Goal: Information Seeking & Learning: Compare options

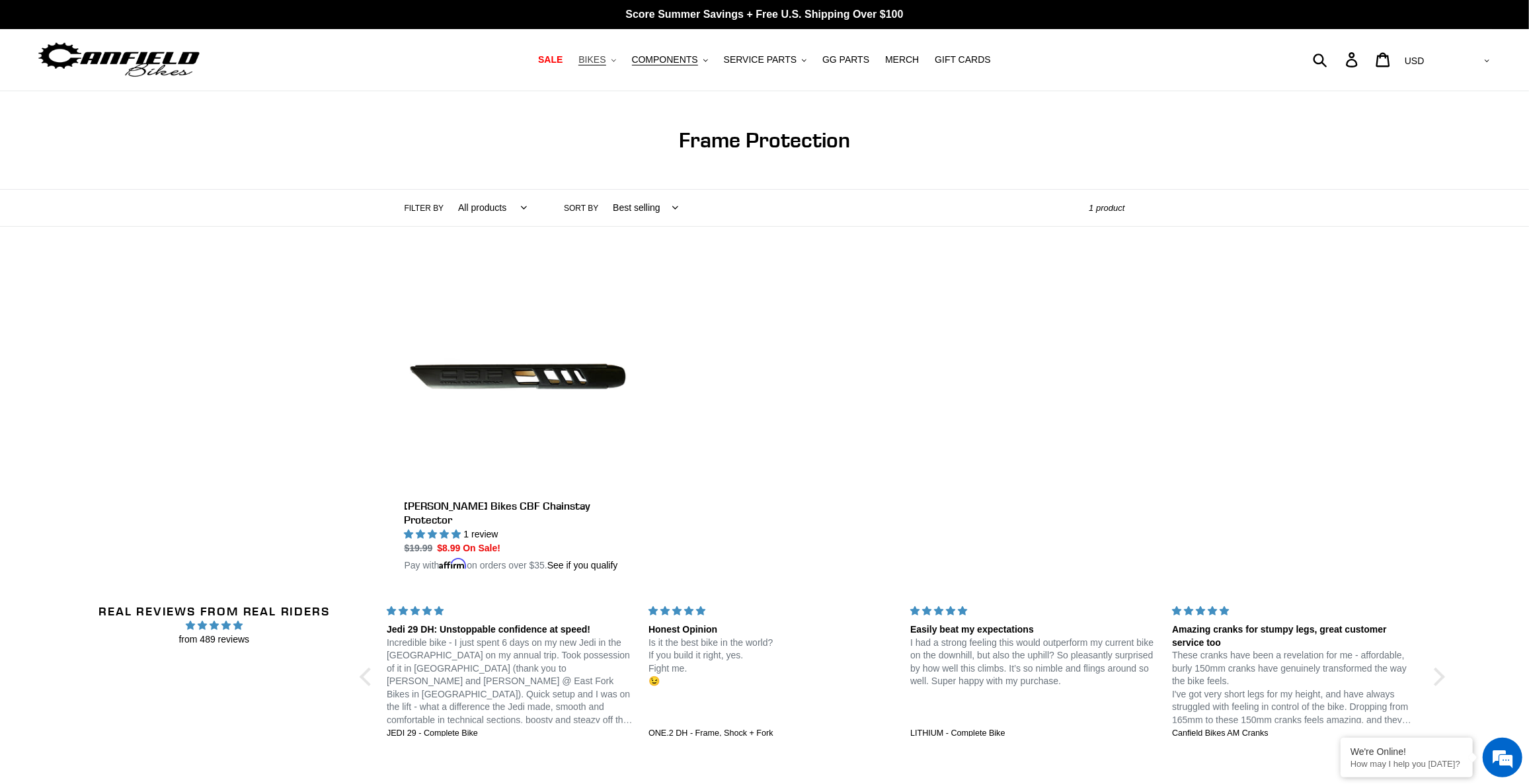
click at [606, 65] on span "BIKES" at bounding box center [592, 59] width 27 height 11
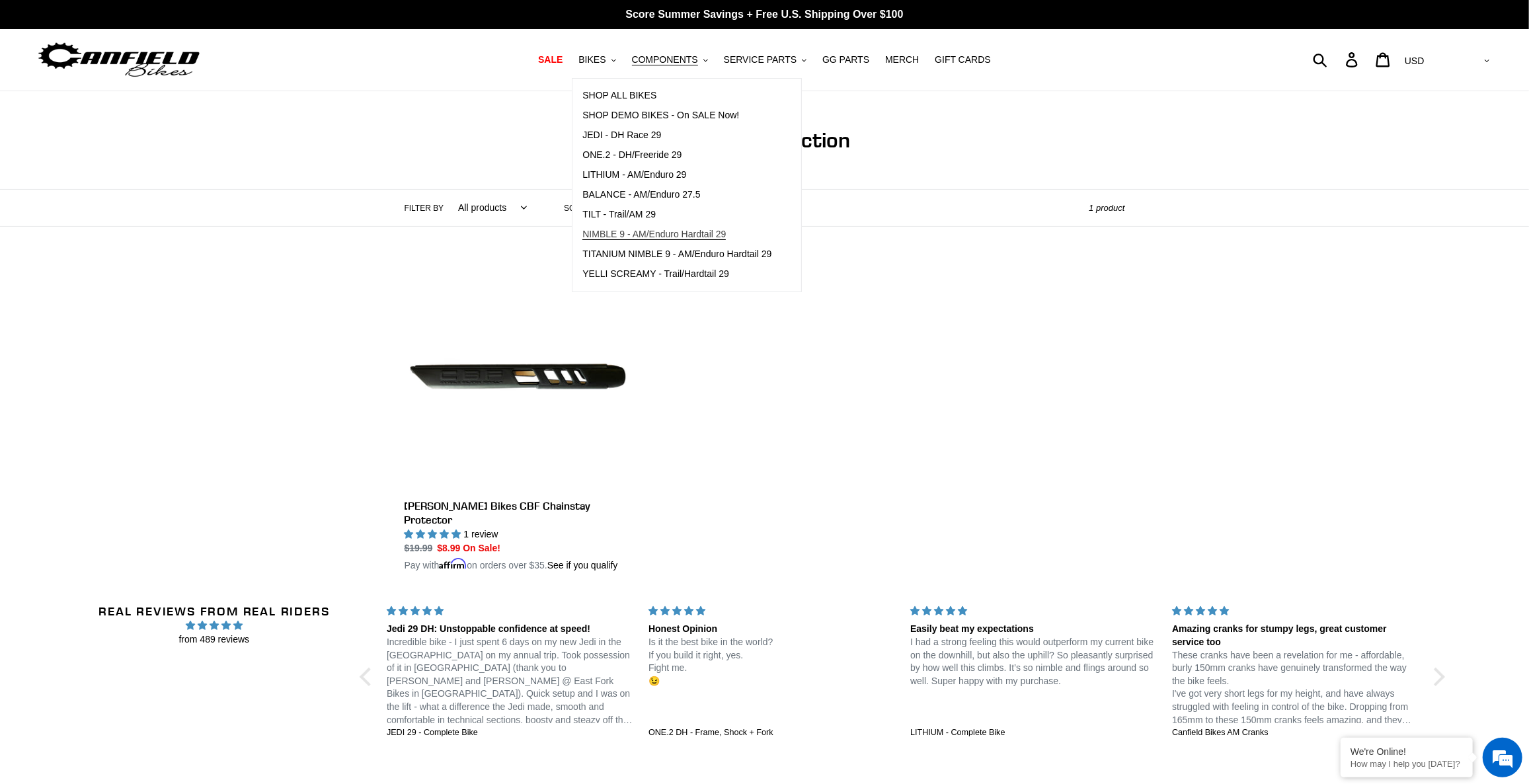
click at [658, 233] on span "NIMBLE 9 - AM/Enduro Hardtail 29" at bounding box center [653, 234] width 144 height 11
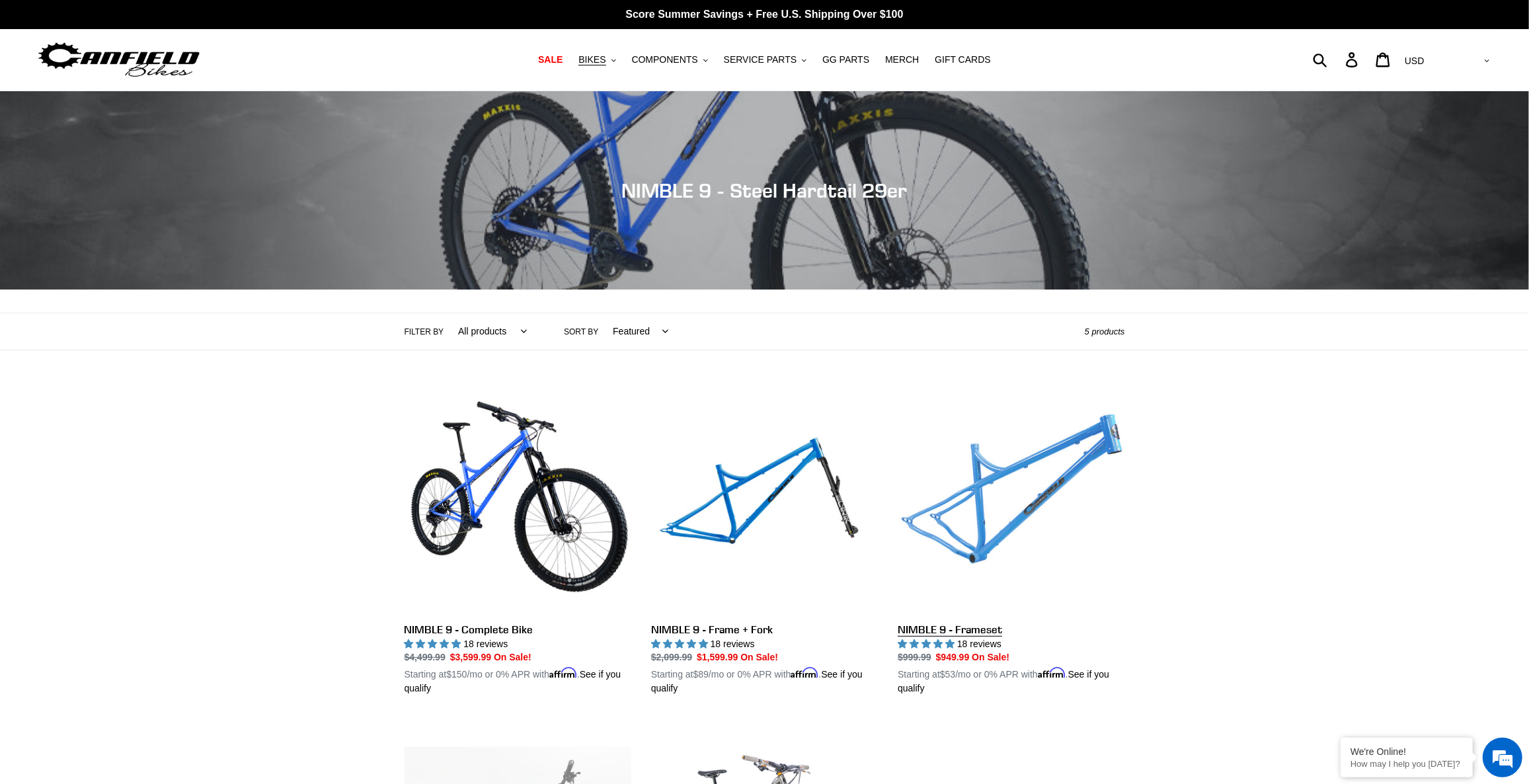
click at [996, 503] on link "NIMBLE 9 - Frameset" at bounding box center [1011, 542] width 227 height 309
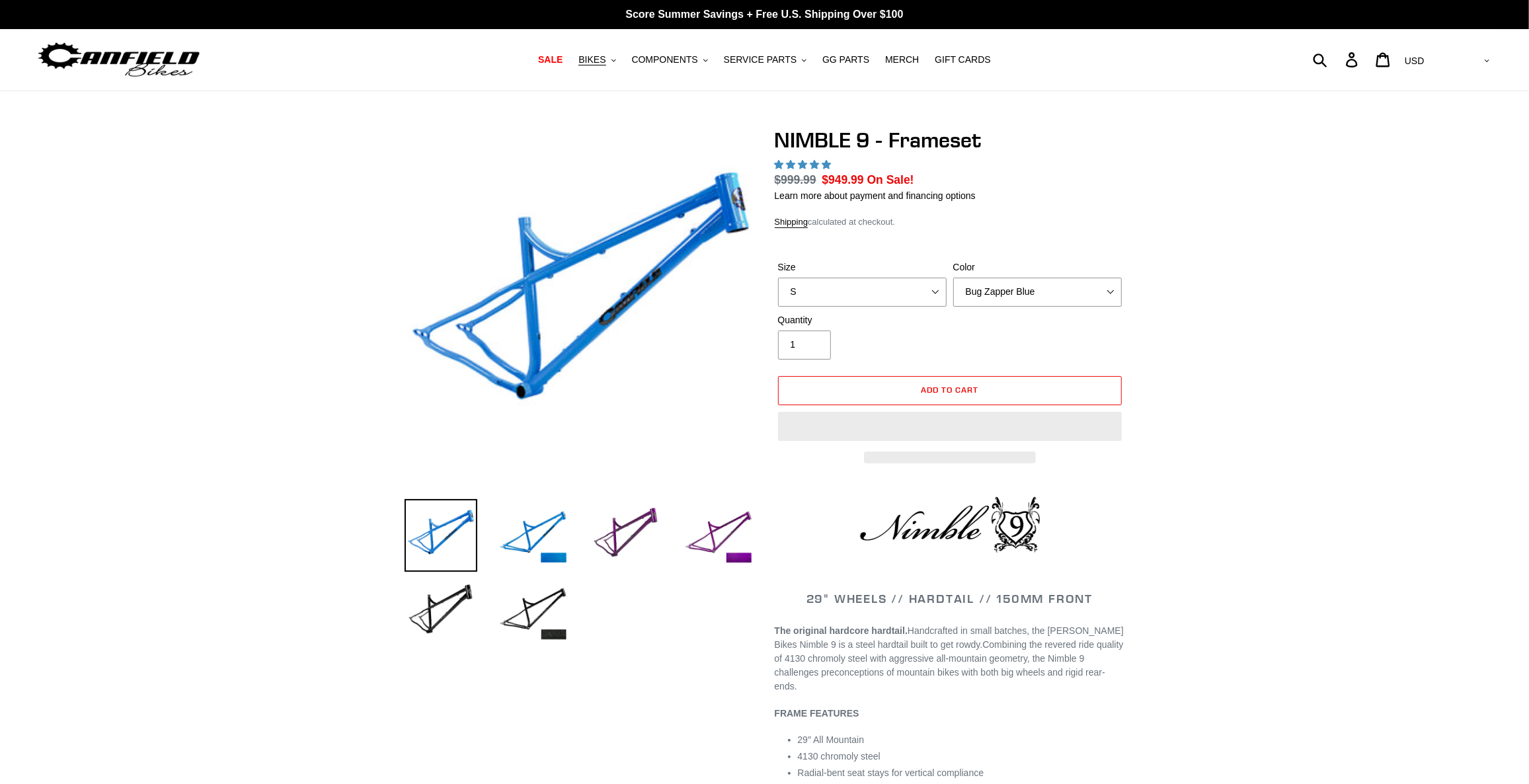
select select "highest-rating"
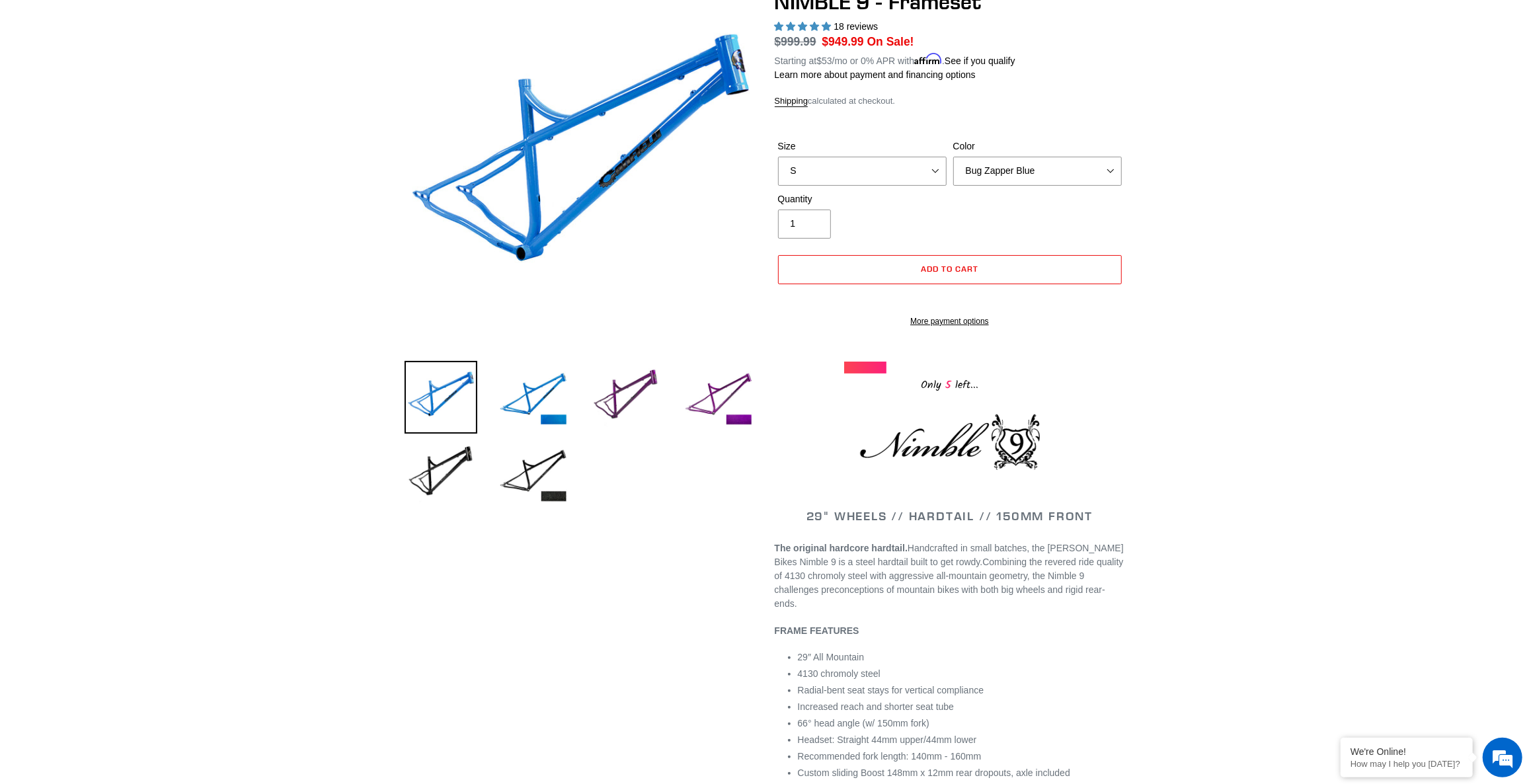
scroll to position [59, 0]
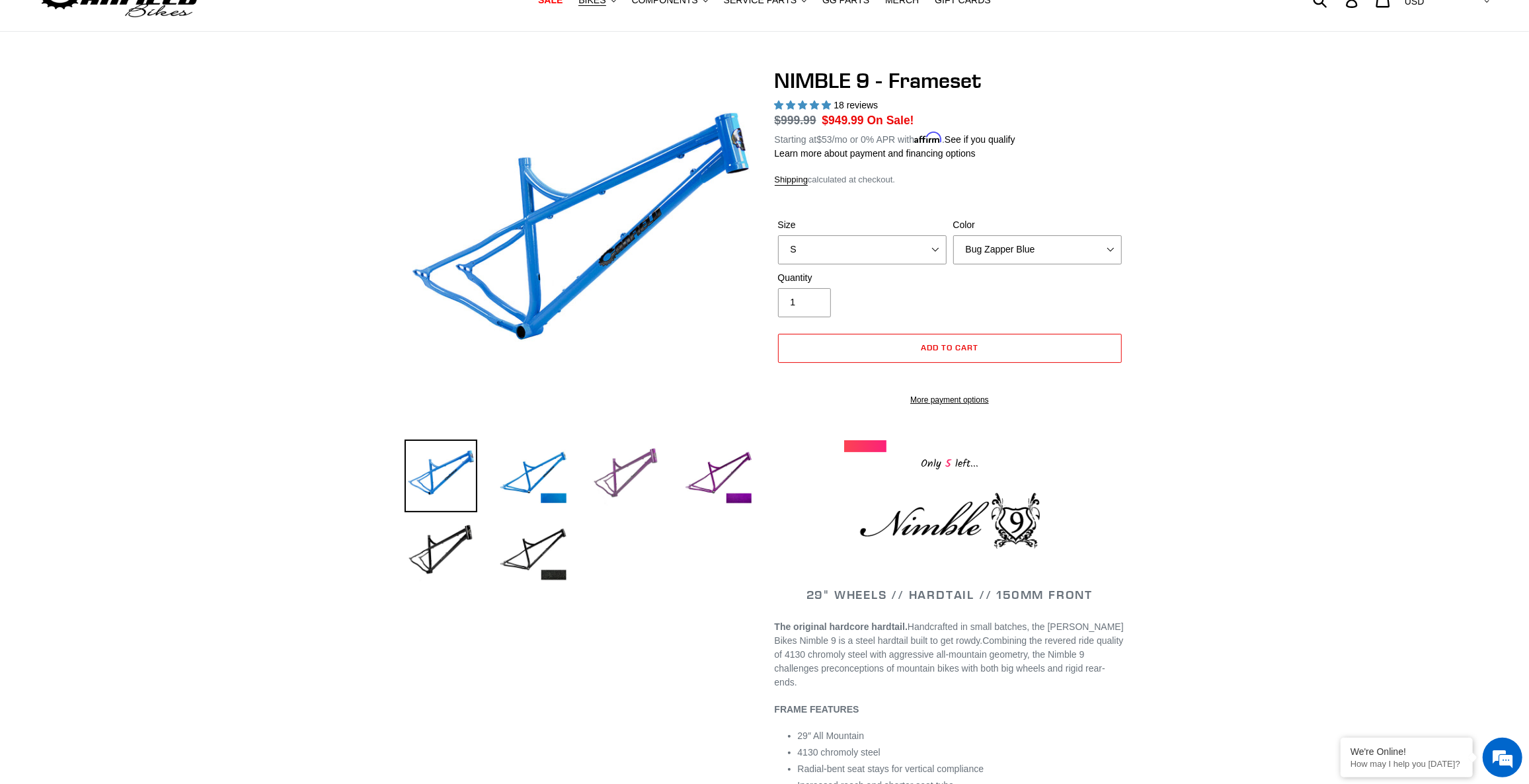
click at [634, 465] on img at bounding box center [625, 475] width 72 height 72
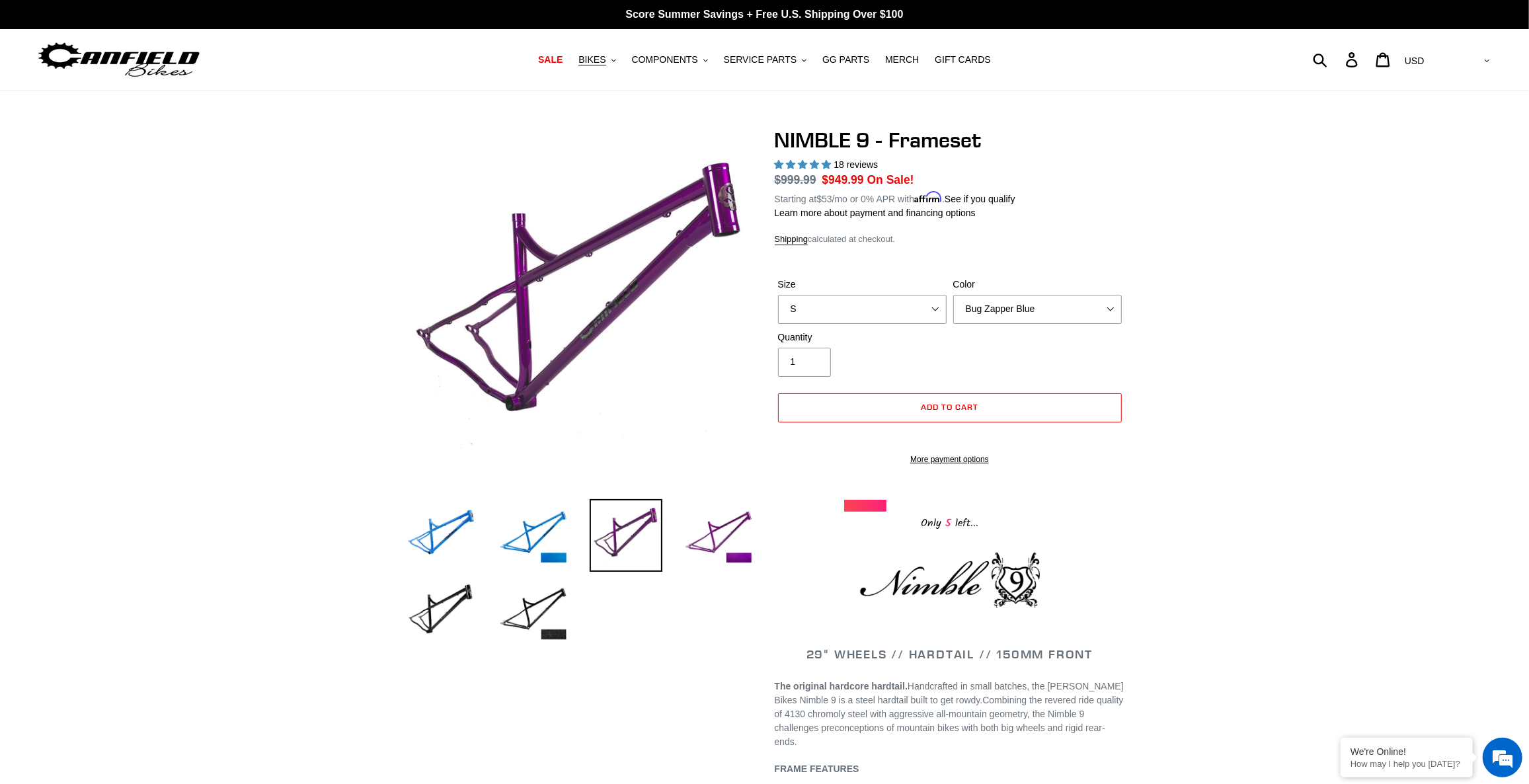
scroll to position [0, 0]
click at [734, 531] on img at bounding box center [717, 534] width 72 height 72
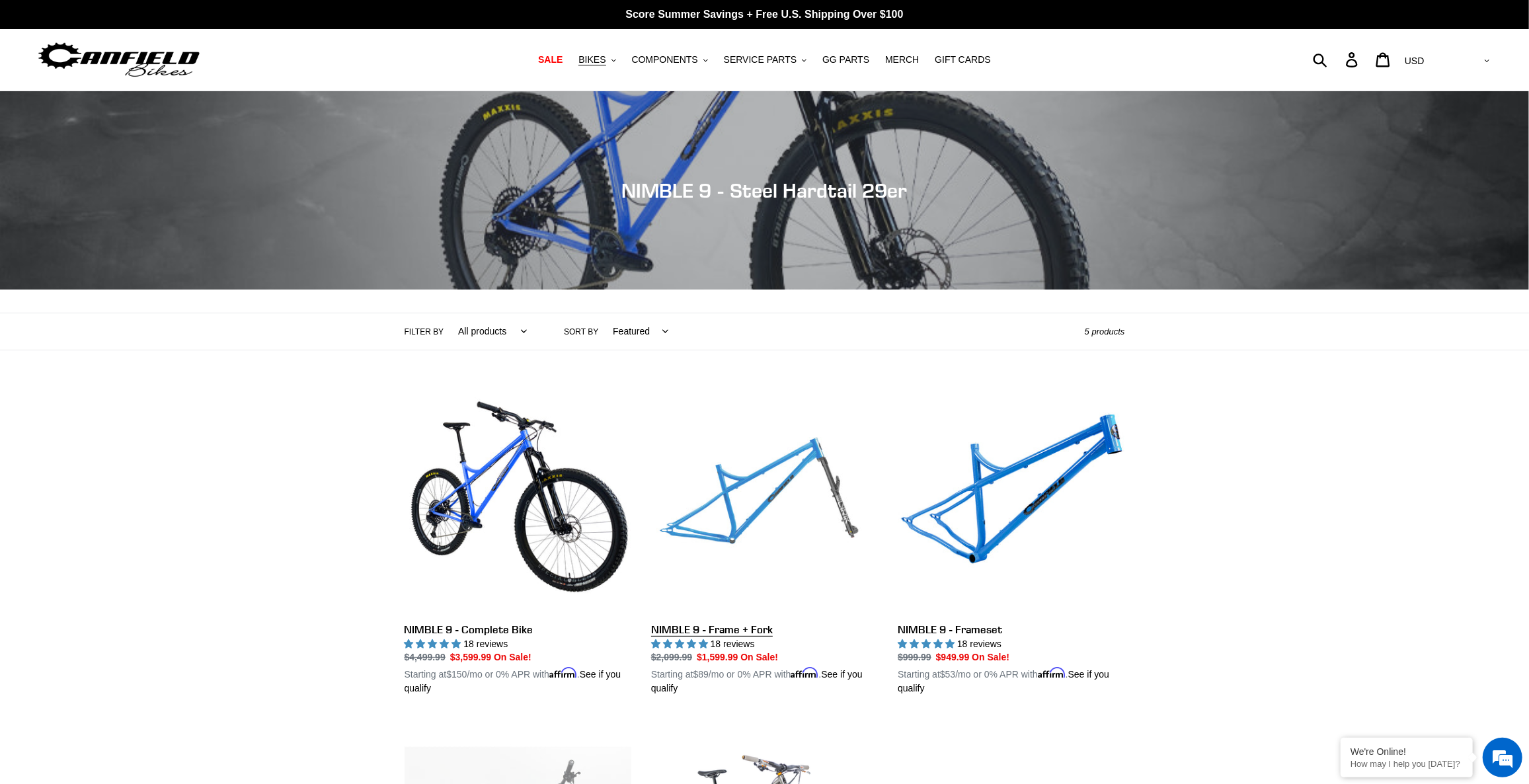
click at [794, 508] on link "NIMBLE 9 - Frame + Fork" at bounding box center [765, 542] width 227 height 309
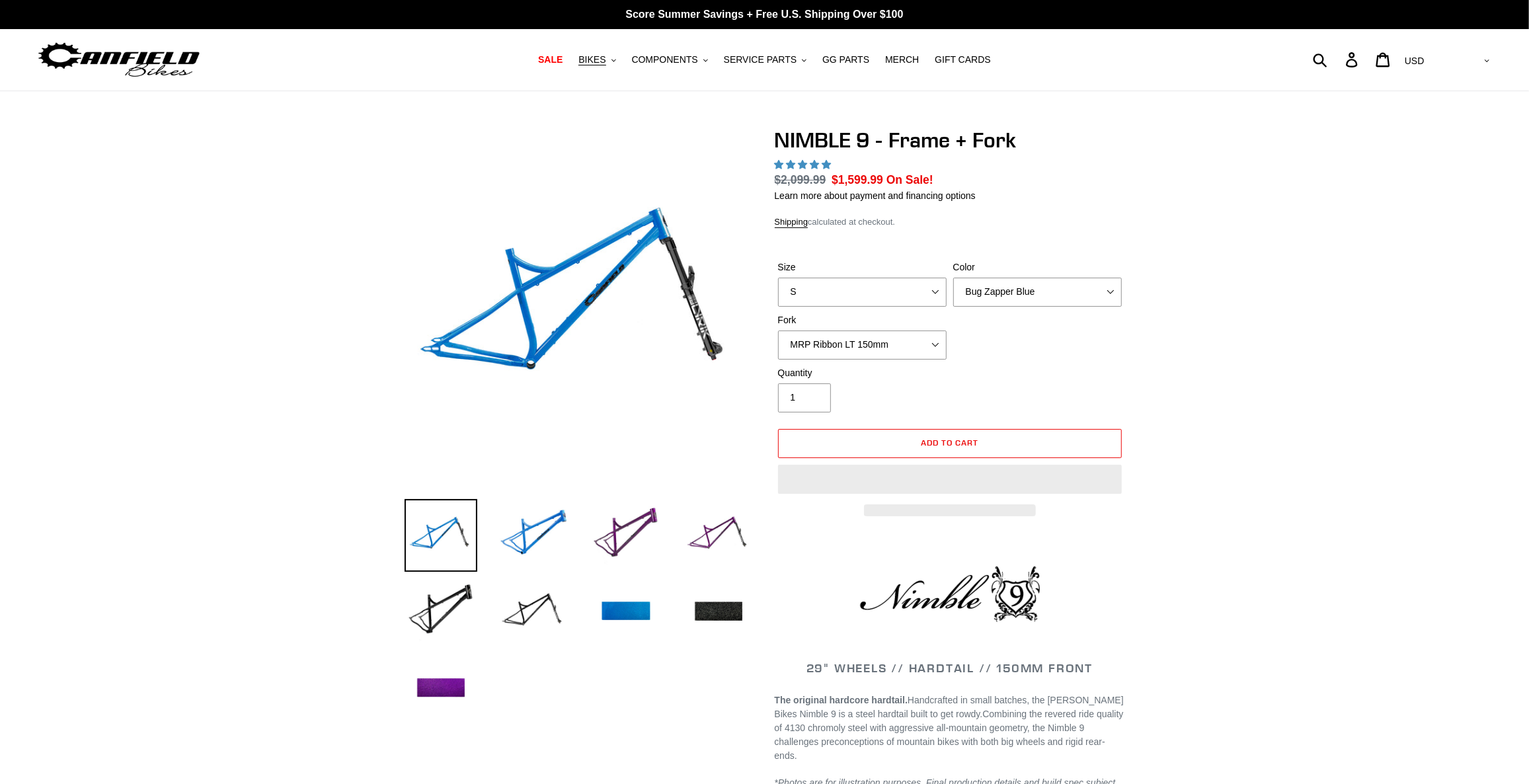
select select "highest-rating"
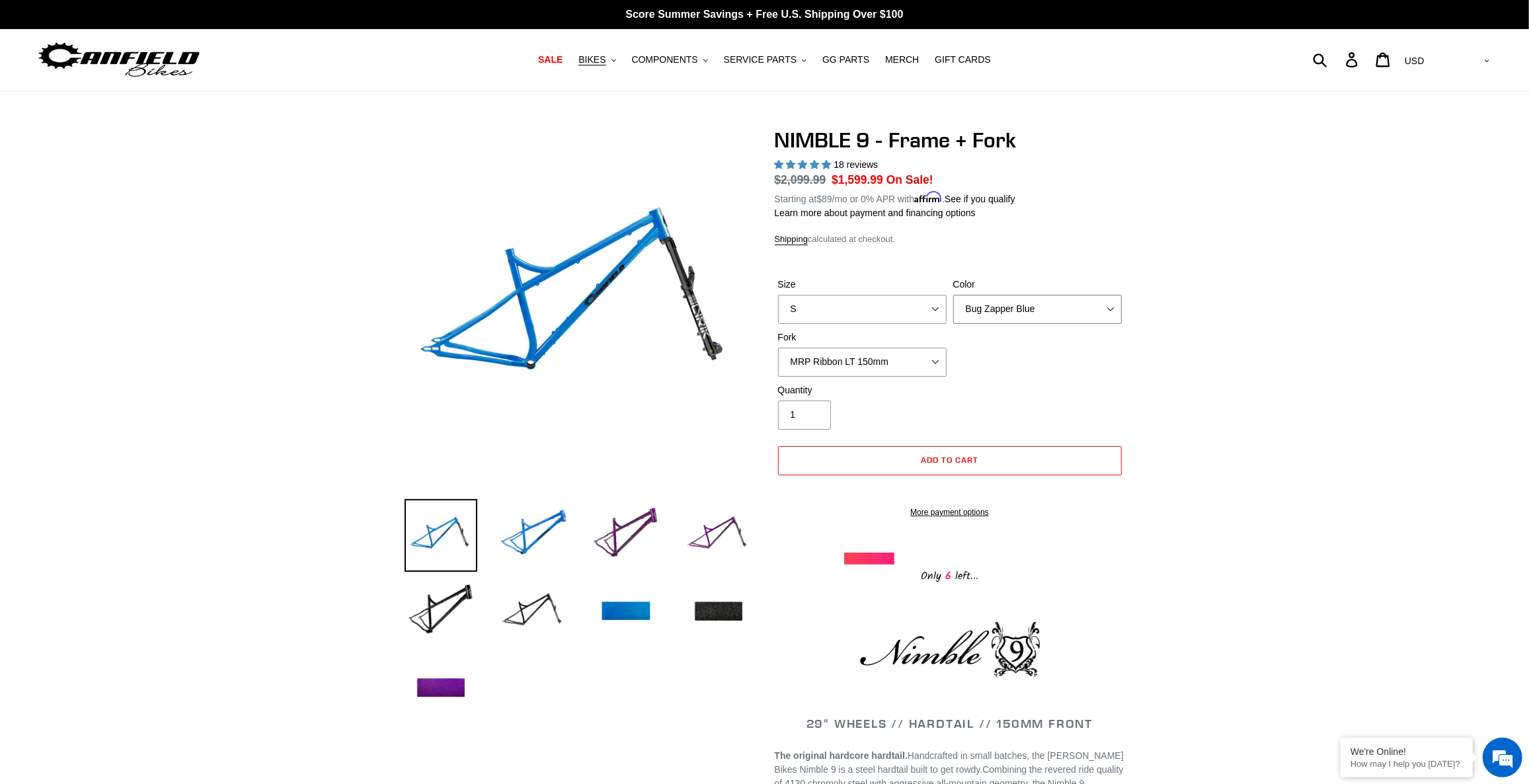
click at [1013, 308] on select "Bug Zapper Blue Purple Haze - Sold Out Galaxy Black" at bounding box center [1038, 309] width 168 height 29
select select "Galaxy Black"
click at [953, 295] on select "Bug Zapper Blue Purple Haze - Sold Out Galaxy Black" at bounding box center [1038, 309] width 168 height 29
click at [901, 356] on select "MRP Ribbon LT 150mm Fox 36 Factory Grip X 150mm (Special Order) RockShox Lyrik …" at bounding box center [862, 362] width 168 height 29
click at [882, 359] on select "MRP Ribbon LT 150mm Fox 36 Factory Grip X 150mm (Special Order) RockShox Lyrik …" at bounding box center [862, 362] width 168 height 29
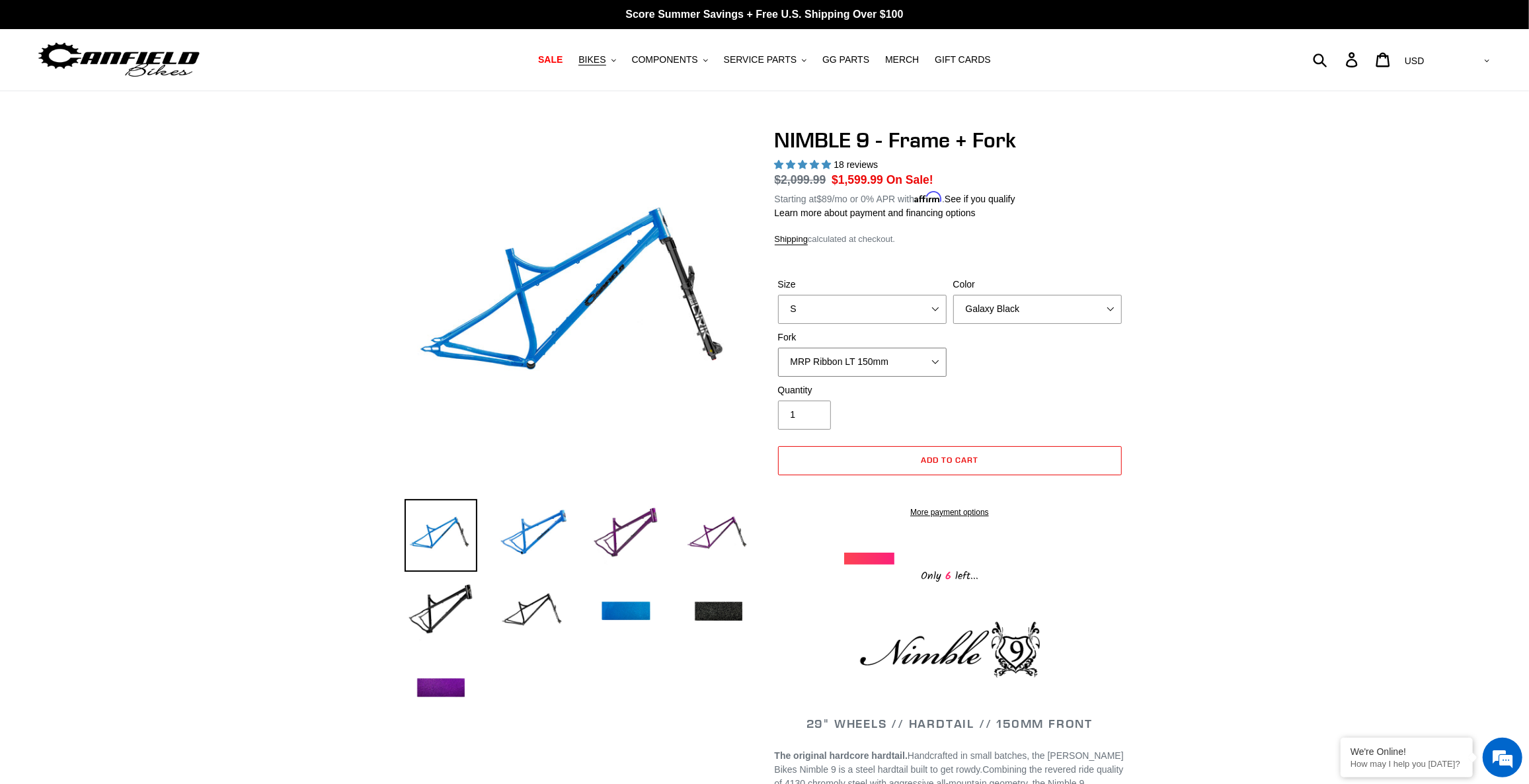
click at [882, 359] on select "MRP Ribbon LT 150mm Fox 36 Factory Grip X 150mm (Special Order) RockShox Lyrik …" at bounding box center [862, 362] width 168 height 29
click at [544, 602] on img at bounding box center [533, 611] width 72 height 72
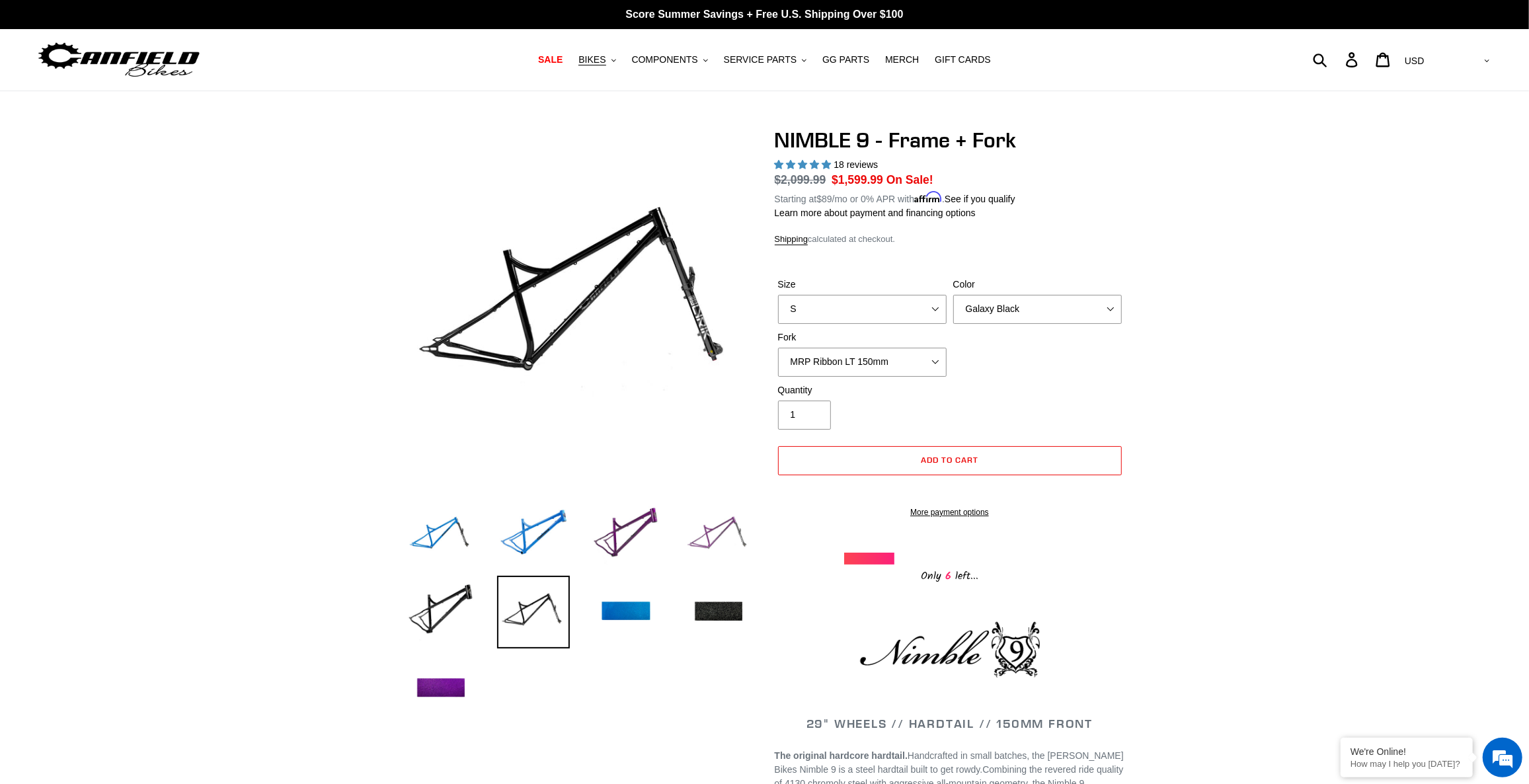
click at [735, 540] on img at bounding box center [717, 534] width 72 height 72
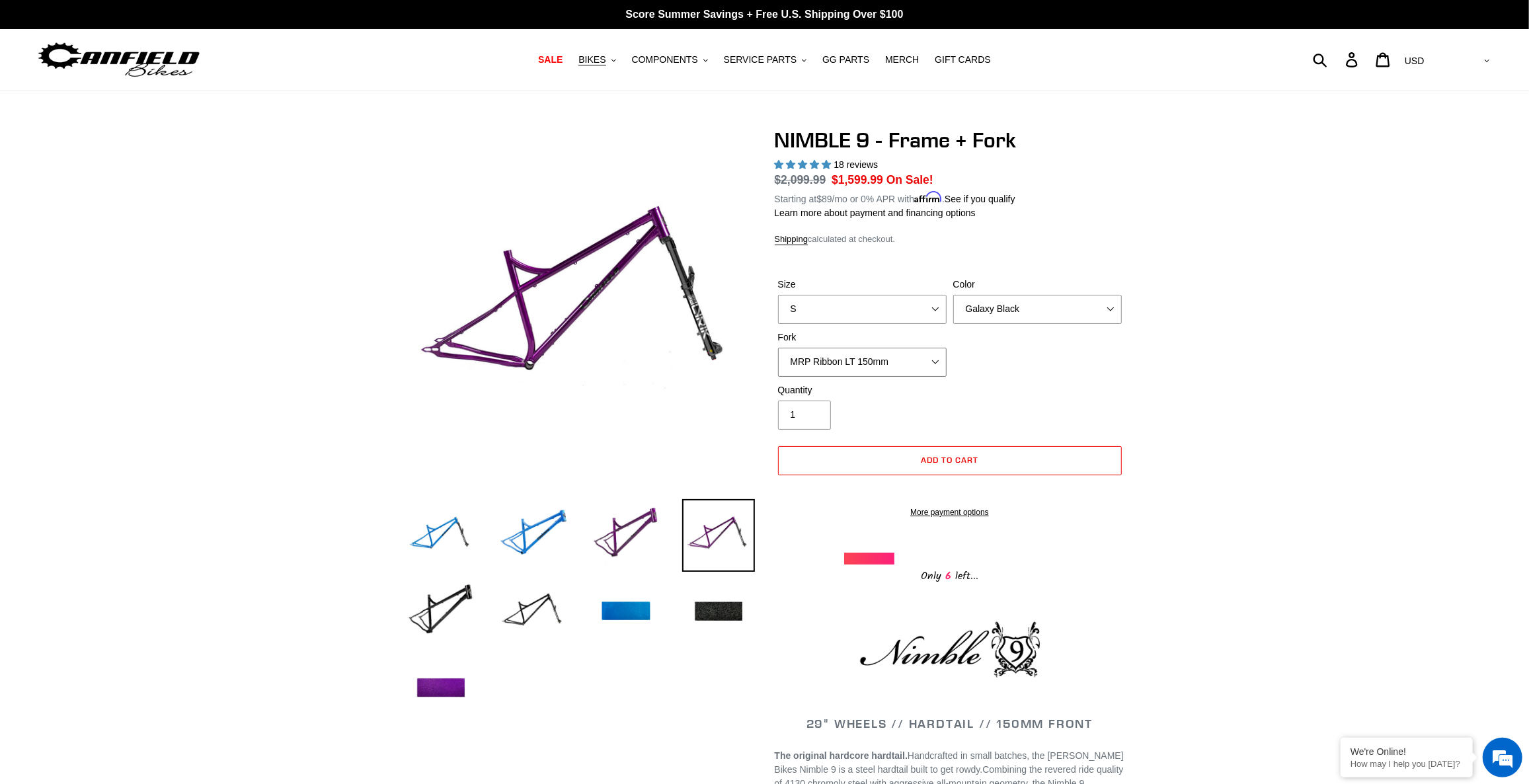
click at [857, 360] on select "MRP Ribbon LT 150mm Fox 36 Factory Grip X 150mm (Special Order) RockShox Lyrik …" at bounding box center [862, 362] width 168 height 29
click at [873, 298] on select "S M L XL" at bounding box center [862, 309] width 168 height 29
select select "M"
click at [778, 295] on select "S M L XL" at bounding box center [862, 309] width 168 height 29
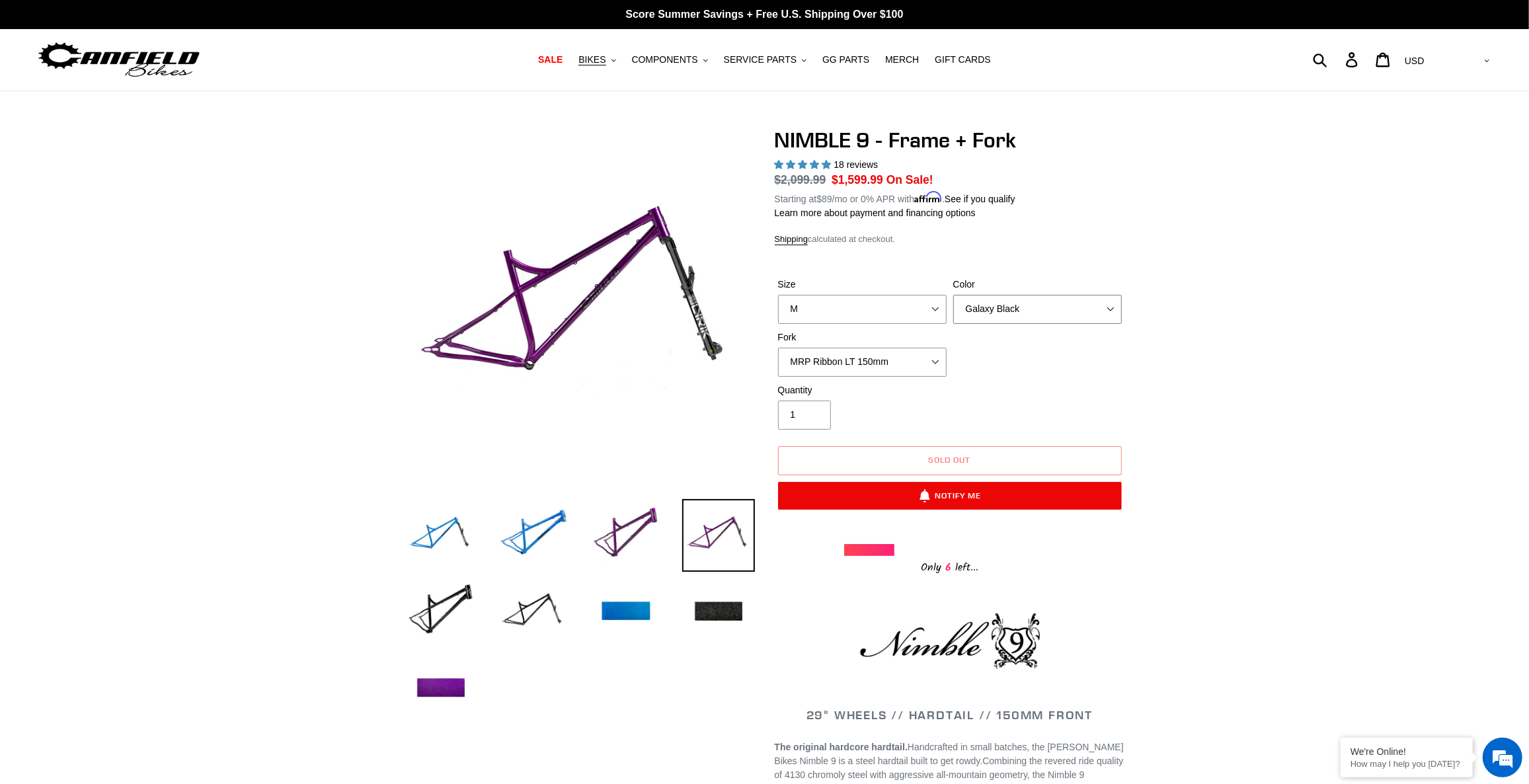
click at [996, 313] on select "Bug Zapper Blue Purple Haze - Sold Out Galaxy Black" at bounding box center [1038, 309] width 168 height 29
click at [953, 295] on select "Bug Zapper Blue Purple Haze - Sold Out Galaxy Black" at bounding box center [1038, 309] width 168 height 29
click at [1017, 314] on select "Bug Zapper Blue Purple Haze - Sold Out Galaxy Black" at bounding box center [1038, 309] width 168 height 29
select select "Galaxy Black"
click at [953, 295] on select "Bug Zapper Blue Purple Haze - Sold Out Galaxy Black" at bounding box center [1038, 309] width 168 height 29
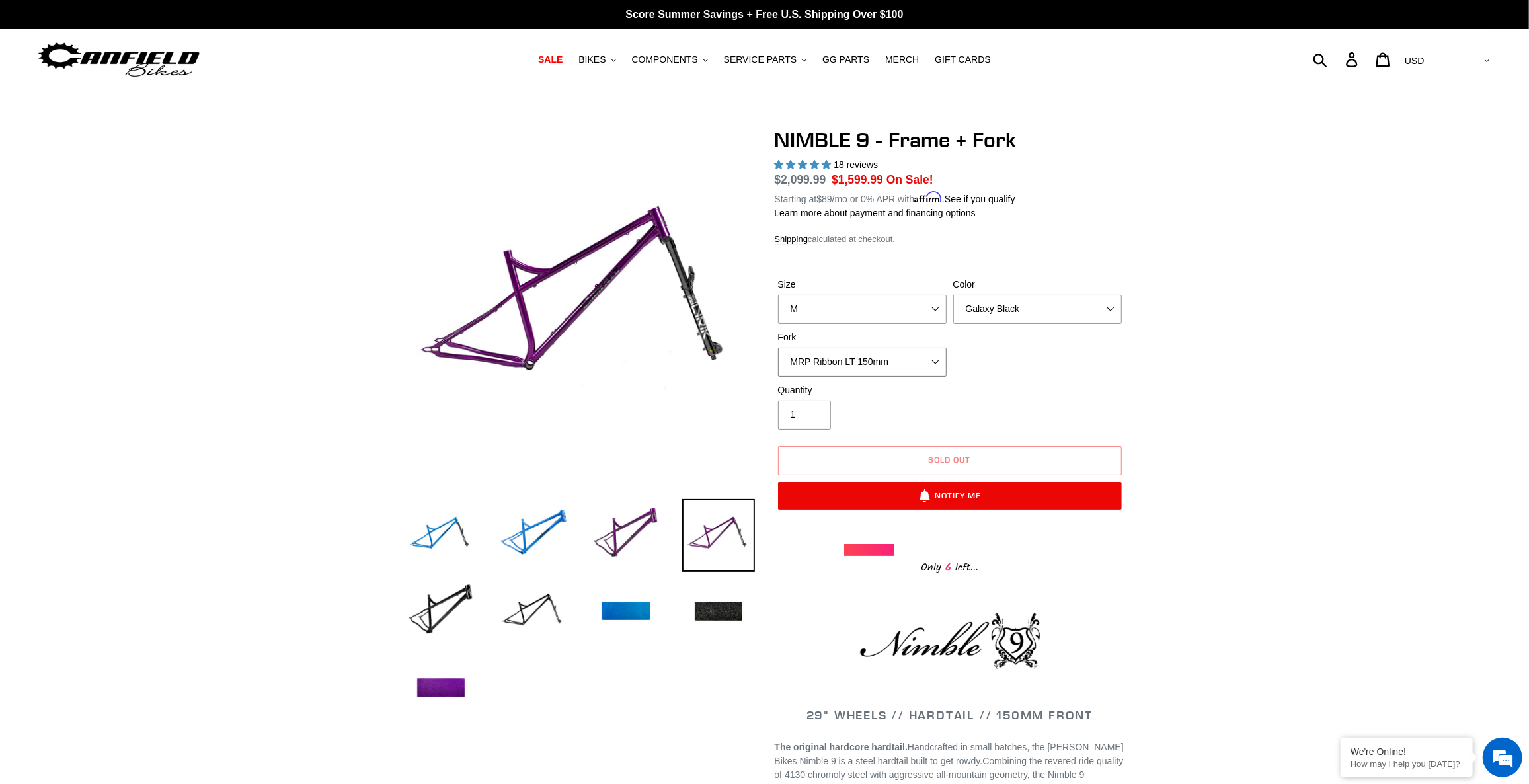
click at [877, 370] on select "MRP Ribbon LT 150mm Fox 36 Factory Grip X 150mm (Special Order) RockShox Lyrik …" at bounding box center [862, 362] width 168 height 29
click at [778, 348] on select "MRP Ribbon LT 150mm Fox 36 Factory Grip X 150mm (Special Order) RockShox Lyrik …" at bounding box center [862, 362] width 168 height 29
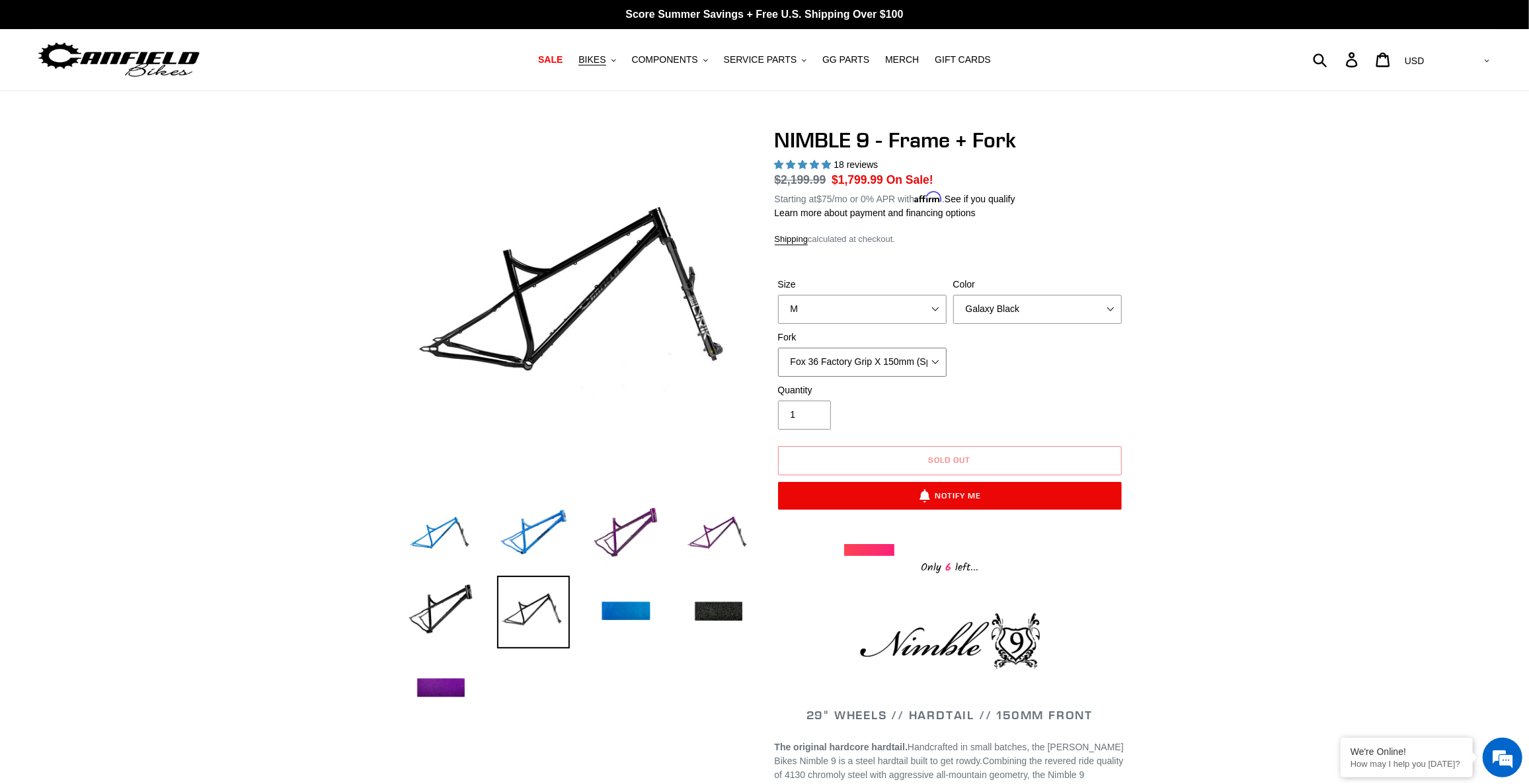
click at [876, 359] on select "MRP Ribbon LT 150mm Fox 36 Factory Grip X 150mm (Special Order) RockShox Lyrik …" at bounding box center [862, 362] width 168 height 29
click at [778, 348] on select "MRP Ribbon LT 150mm Fox 36 Factory Grip X 150mm (Special Order) RockShox Lyrik …" at bounding box center [862, 362] width 168 height 29
click at [890, 366] on select "MRP Ribbon LT 150mm Fox 36 Factory Grip X 150mm (Special Order) RockShox Lyrik …" at bounding box center [862, 362] width 168 height 29
click at [778, 348] on select "MRP Ribbon LT 150mm Fox 36 Factory Grip X 150mm (Special Order) RockShox Lyrik …" at bounding box center [862, 362] width 168 height 29
click at [878, 364] on select "MRP Ribbon LT 150mm Fox 36 Factory Grip X 150mm (Special Order) RockShox Lyrik …" at bounding box center [862, 362] width 168 height 29
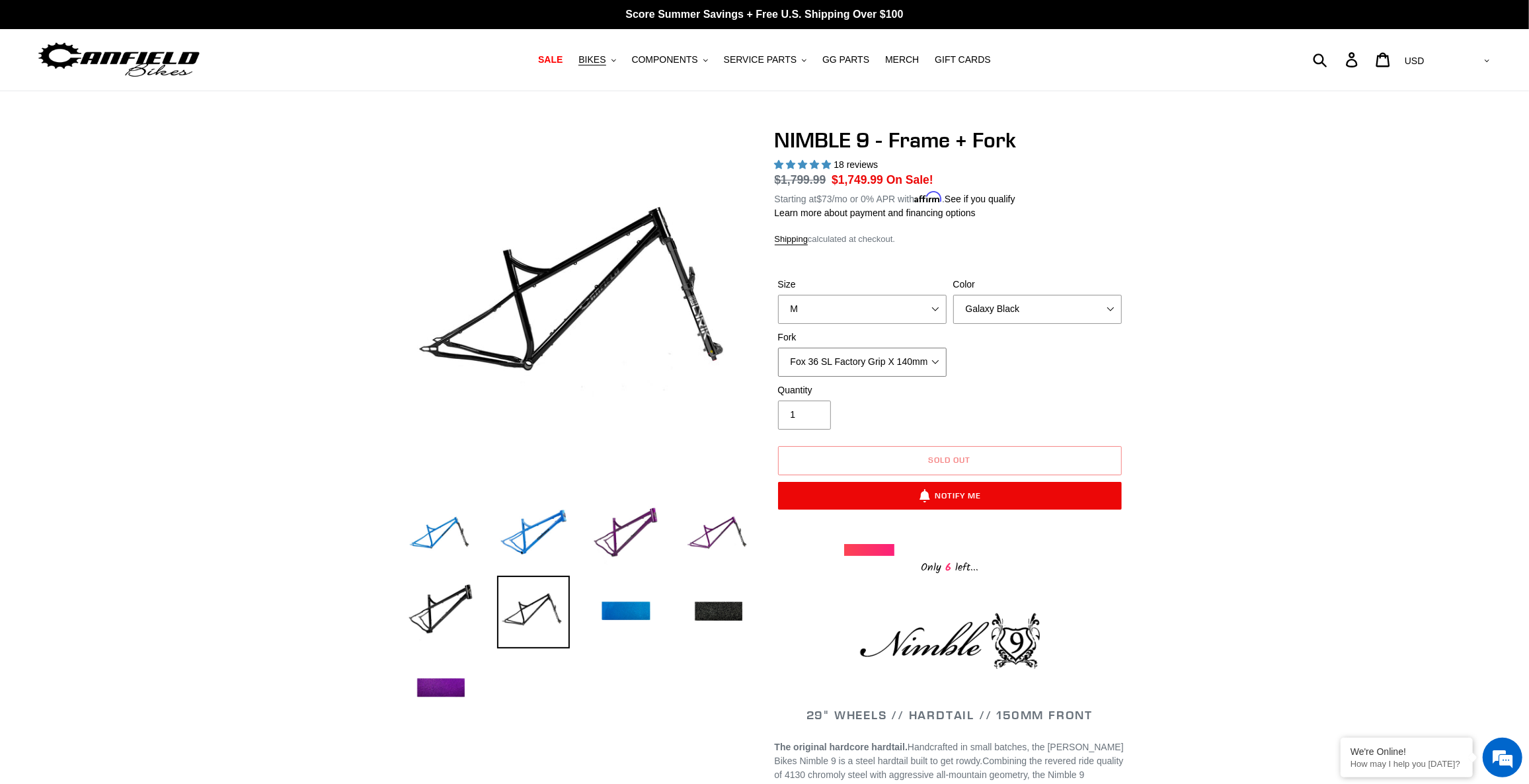
select select "RockShox Lyrik Ultimate 150mm (Gloss Black - Special Order)"
click at [778, 348] on select "MRP Ribbon LT 150mm Fox 36 Factory Grip X 150mm (Special Order) RockShox Lyrik …" at bounding box center [862, 362] width 168 height 29
click at [1041, 310] on select "Bug Zapper Blue Purple Haze - Sold Out Galaxy Black" at bounding box center [1038, 309] width 168 height 29
click at [953, 295] on select "Bug Zapper Blue Purple Haze - Sold Out Galaxy Black" at bounding box center [1038, 309] width 168 height 29
click at [1036, 311] on select "Bug Zapper Blue Purple Haze - Sold Out Galaxy Black" at bounding box center [1038, 309] width 168 height 29
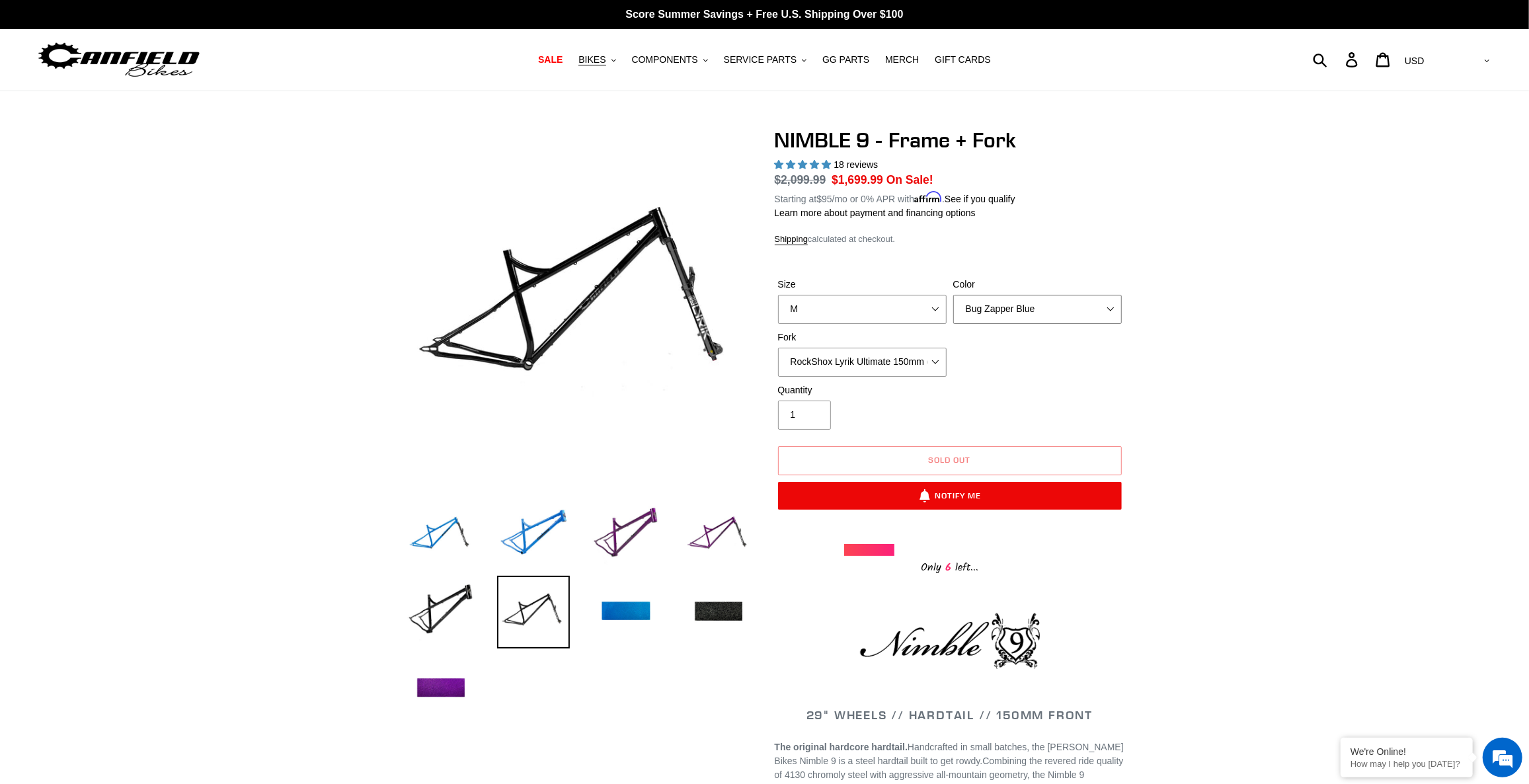
select select "Purple Haze - Sold Out"
click at [953, 295] on select "Bug Zapper Blue Purple Haze - Sold Out Galaxy Black" at bounding box center [1038, 309] width 168 height 29
click at [903, 315] on select "S M L XL" at bounding box center [862, 309] width 168 height 29
select select "L"
click at [778, 295] on select "S M L XL" at bounding box center [862, 309] width 168 height 29
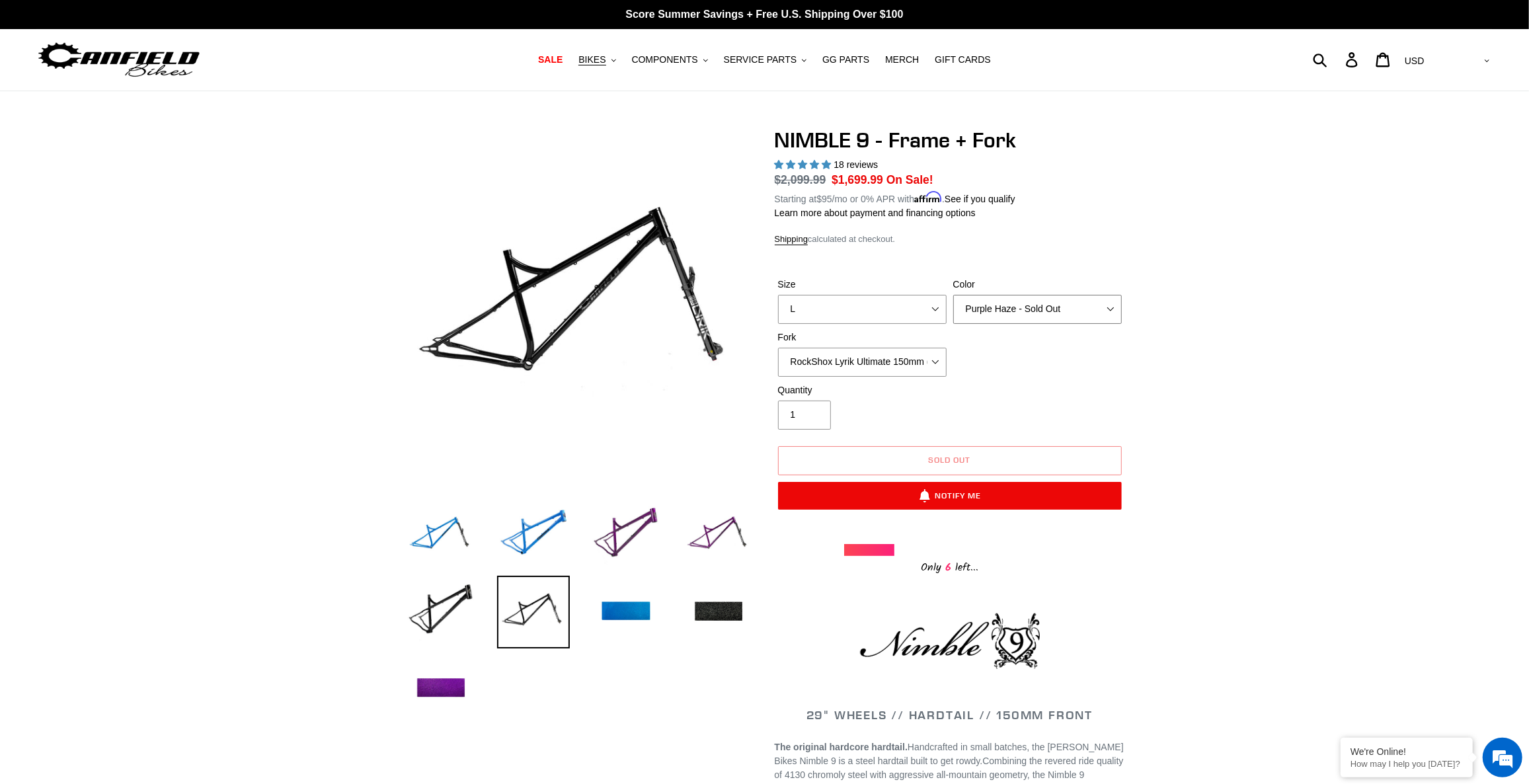
click at [977, 307] on select "Bug Zapper Blue Purple Haze - Sold Out Galaxy Black" at bounding box center [1038, 309] width 168 height 29
select select "Bug Zapper Blue"
click at [953, 295] on select "Bug Zapper Blue Purple Haze - Sold Out Galaxy Black" at bounding box center [1038, 309] width 168 height 29
click at [903, 315] on select "S M L XL" at bounding box center [862, 309] width 168 height 29
select select "XL"
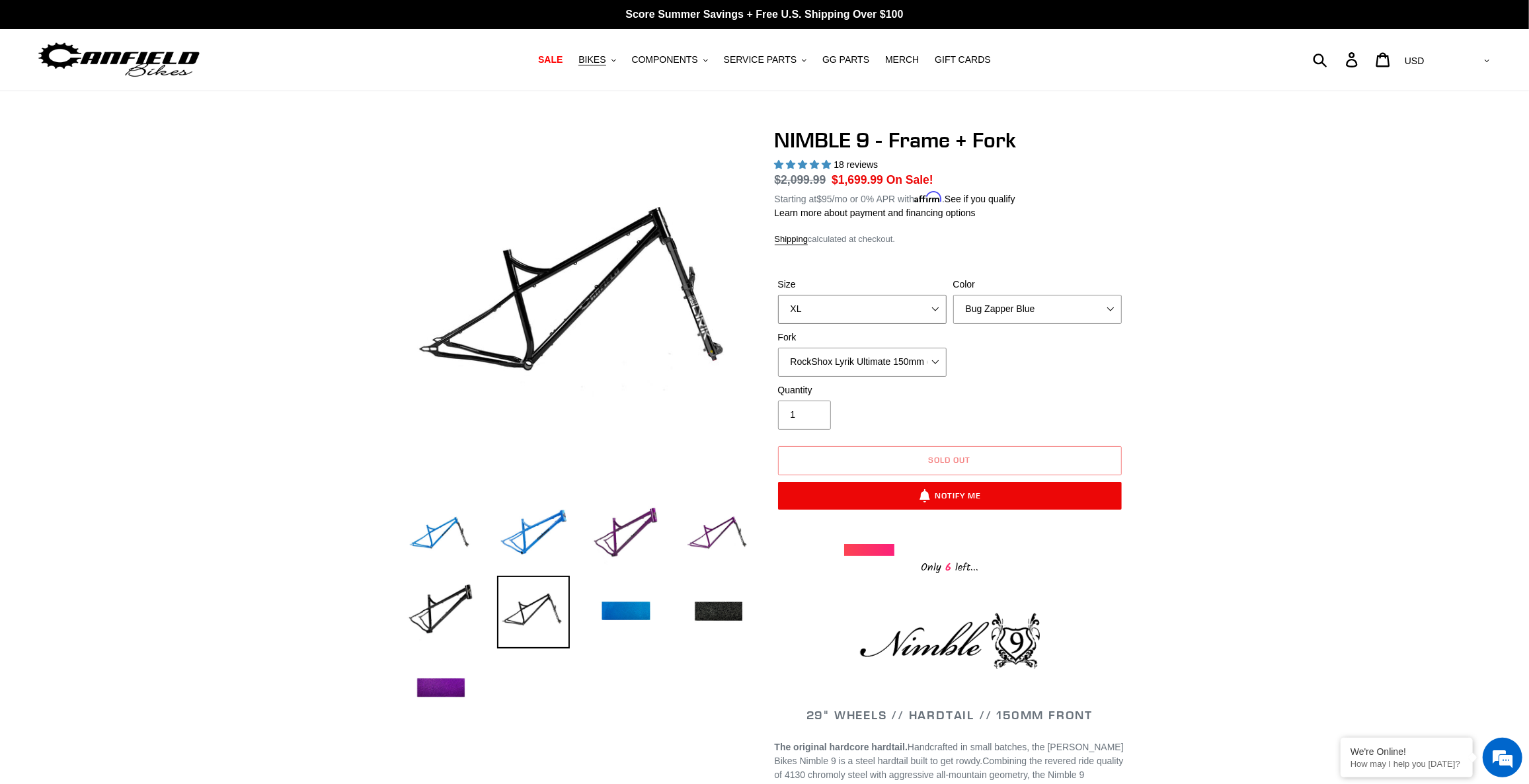
click at [778, 295] on select "S M L XL" at bounding box center [862, 309] width 168 height 29
click at [1003, 311] on select "Bug Zapper Blue Purple Haze - Sold Out Galaxy Black" at bounding box center [1038, 309] width 168 height 29
select select "Galaxy Black"
click at [953, 295] on select "Bug Zapper Blue Purple Haze - Sold Out Galaxy Black" at bounding box center [1038, 309] width 168 height 29
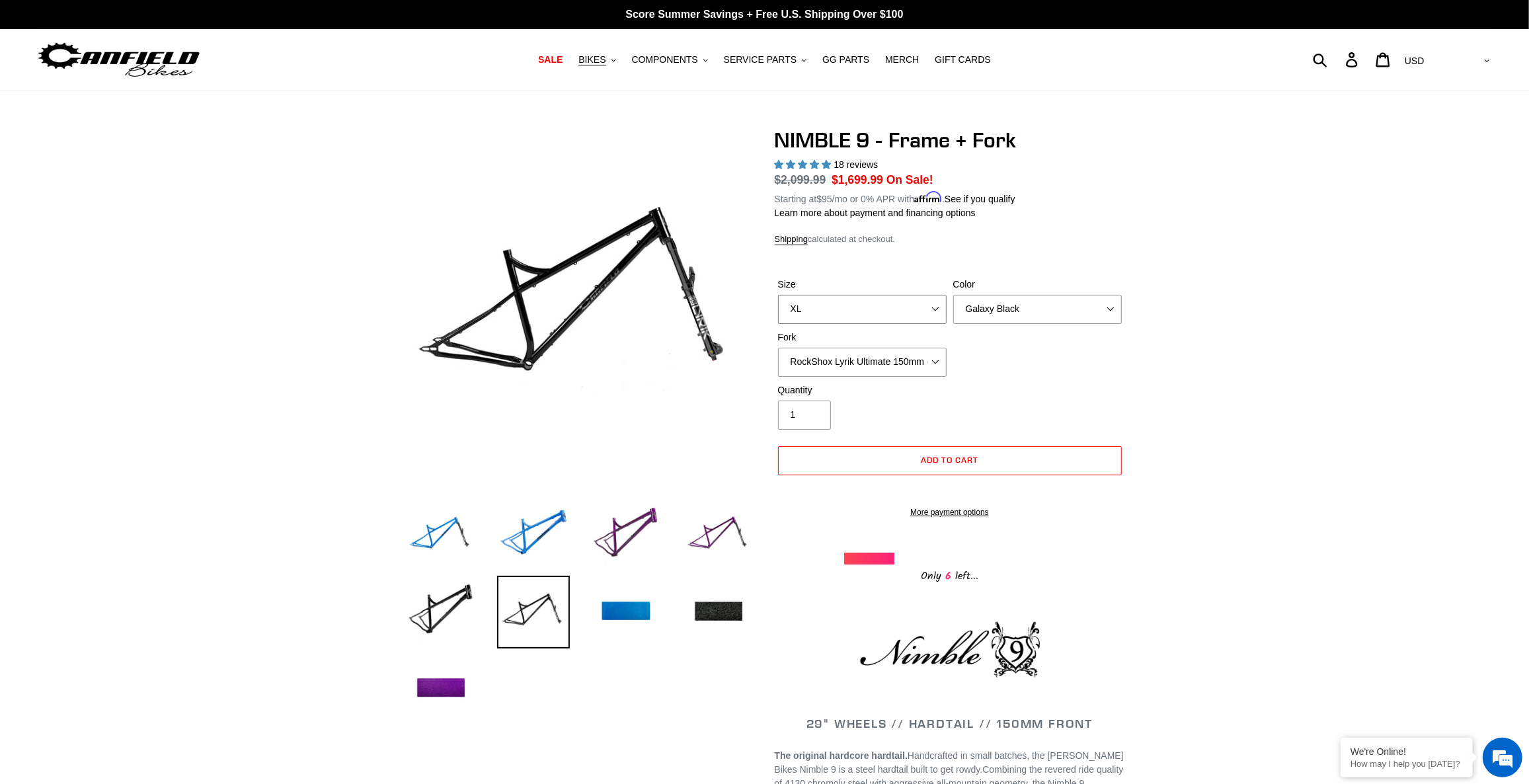
click at [887, 306] on select "S M L XL" at bounding box center [862, 309] width 168 height 29
select select "S"
click at [778, 295] on select "S M L XL" at bounding box center [862, 309] width 168 height 29
click at [851, 356] on select "MRP Ribbon LT 150mm Fox 36 Factory Grip X 150mm (Special Order) RockShox Lyrik …" at bounding box center [862, 362] width 168 height 29
click at [778, 348] on select "MRP Ribbon LT 150mm Fox 36 Factory Grip X 150mm (Special Order) RockShox Lyrik …" at bounding box center [862, 362] width 168 height 29
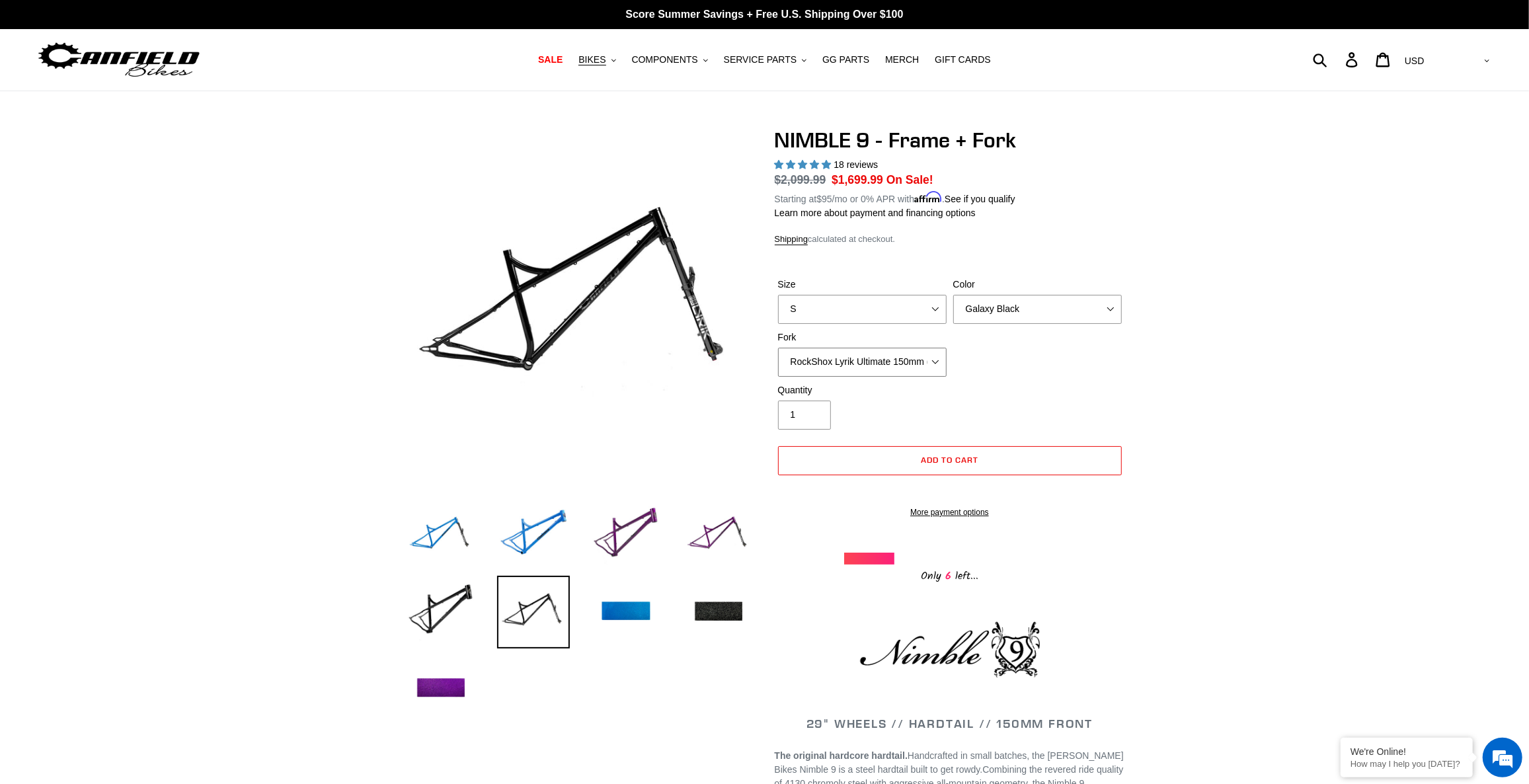
click at [882, 364] on select "MRP Ribbon LT 150mm Fox 36 Factory Grip X 150mm (Special Order) RockShox Lyrik …" at bounding box center [862, 362] width 168 height 29
click at [778, 348] on select "MRP Ribbon LT 150mm Fox 36 Factory Grip X 150mm (Special Order) RockShox Lyrik …" at bounding box center [862, 362] width 168 height 29
click at [861, 363] on select "MRP Ribbon LT 150mm Fox 36 Factory Grip X 150mm (Special Order) RockShox Lyrik …" at bounding box center [862, 362] width 168 height 29
select select "RockShox Lyrik Ultimate 150mm (Green - Special Order)"
click at [778, 348] on select "MRP Ribbon LT 150mm Fox 36 Factory Grip X 150mm (Special Order) RockShox Lyrik …" at bounding box center [862, 362] width 168 height 29
